Goal: Transaction & Acquisition: Purchase product/service

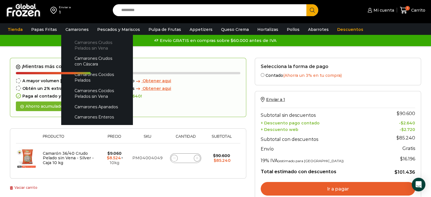
click at [82, 45] on link "Camarones Crudos Pelados sin Vena" at bounding box center [97, 45] width 60 height 16
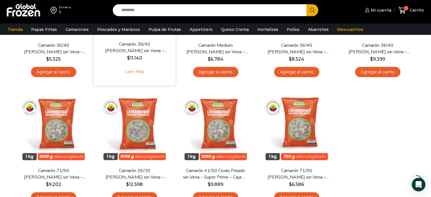
scroll to position [170, 0]
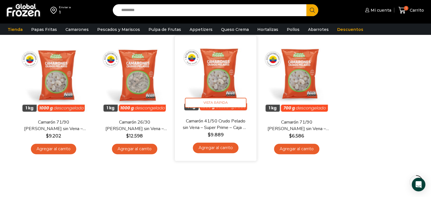
click at [223, 90] on img at bounding box center [215, 76] width 73 height 73
